Goal: Use online tool/utility: Use online tool/utility

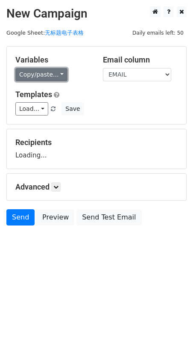
click at [44, 75] on link "Copy/paste..." at bounding box center [41, 74] width 52 height 13
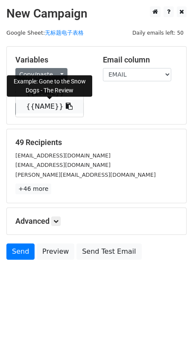
click at [41, 109] on link "{{NAME}}" at bounding box center [50, 107] width 68 height 14
